Goal: Browse casually

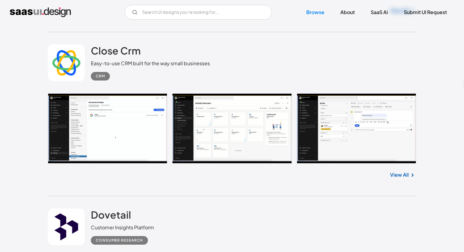
scroll to position [13990, 0]
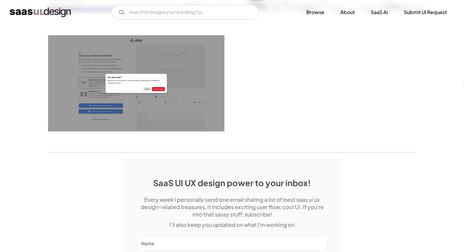
scroll to position [1560, 0]
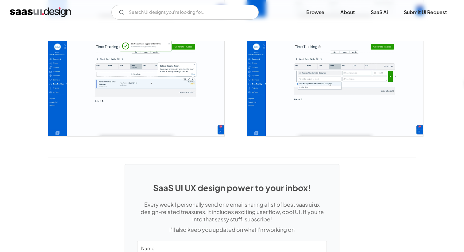
scroll to position [1366, 0]
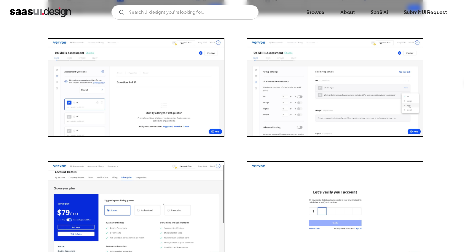
scroll to position [1101, 0]
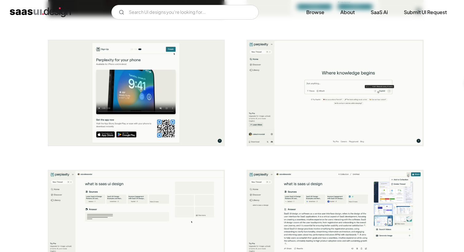
scroll to position [489, 0]
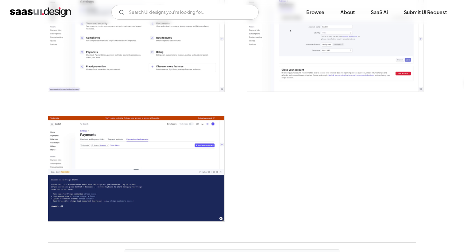
scroll to position [1598, 0]
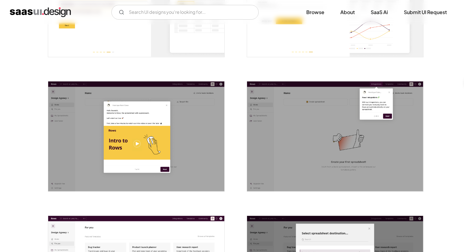
scroll to position [601, 0]
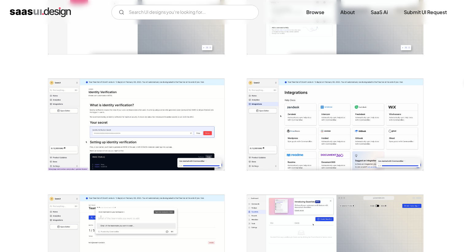
scroll to position [1237, 0]
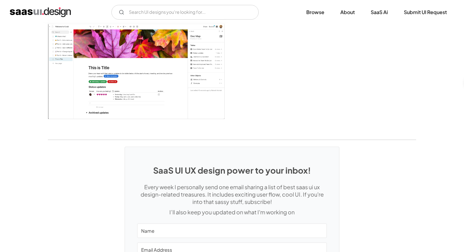
scroll to position [1639, 0]
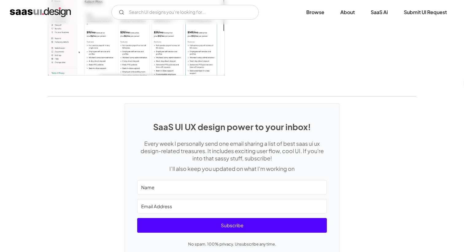
scroll to position [1637, 0]
